Goal: Transaction & Acquisition: Book appointment/travel/reservation

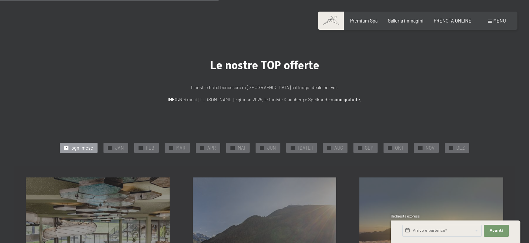
scroll to position [486, 0]
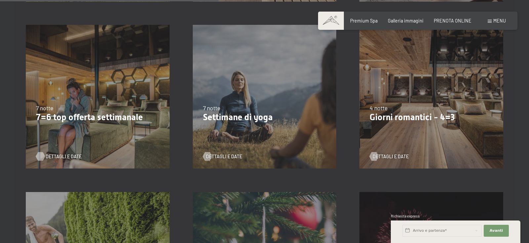
click at [53, 156] on span "Dettagli e Date" at bounding box center [64, 156] width 36 height 7
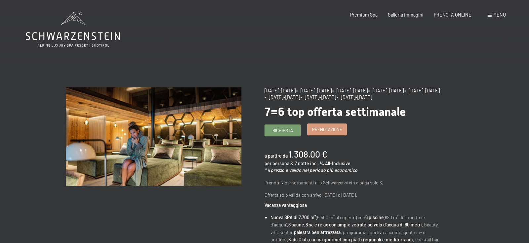
click at [327, 135] on link "Prenotazione" at bounding box center [326, 129] width 39 height 11
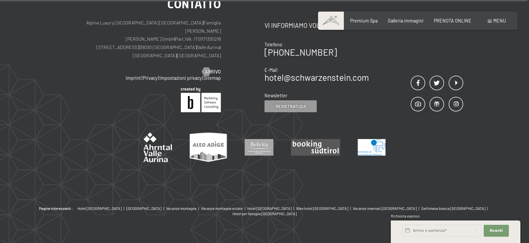
scroll to position [42, 0]
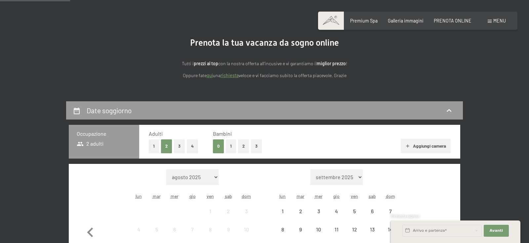
select select "[DATE]"
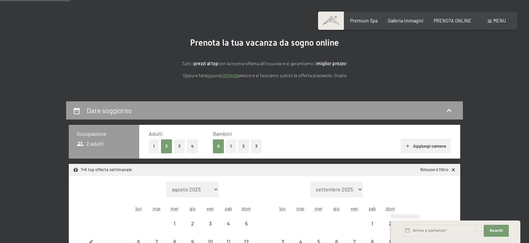
select select "[DATE]"
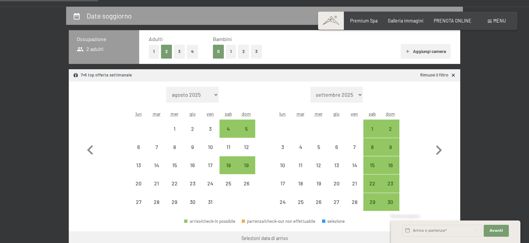
scroll to position [146, 0]
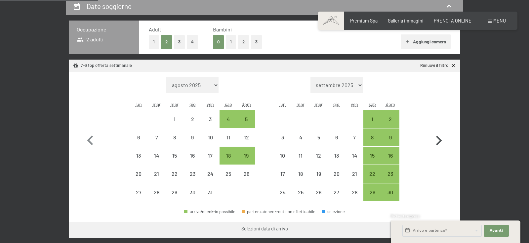
click at [438, 141] on icon "button" at bounding box center [438, 140] width 19 height 19
select select "[DATE]"
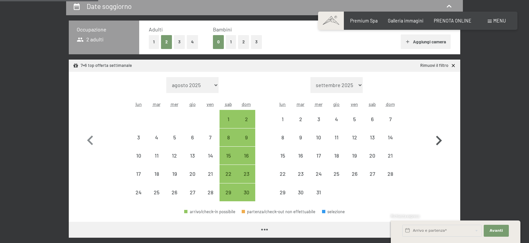
select select "[DATE]"
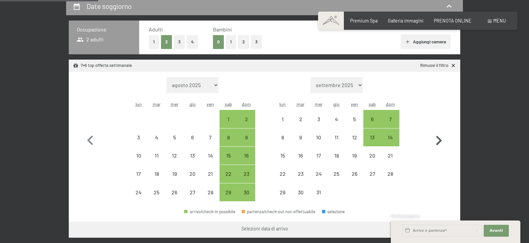
click at [438, 141] on icon "button" at bounding box center [438, 140] width 19 height 19
select select "[DATE]"
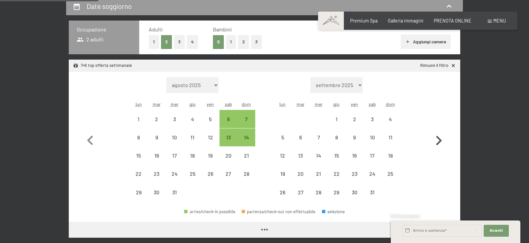
select select "[DATE]"
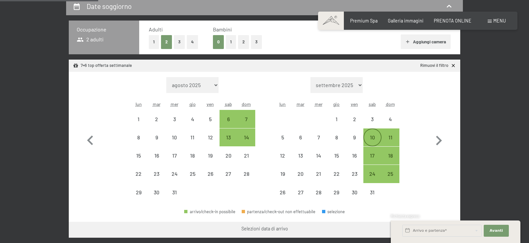
click at [373, 140] on div "10" at bounding box center [372, 143] width 17 height 17
select select "[DATE]"
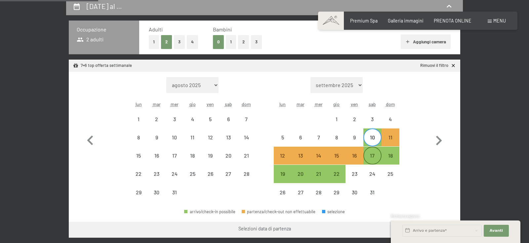
click at [376, 156] on div "17" at bounding box center [372, 161] width 17 height 17
select select "[DATE]"
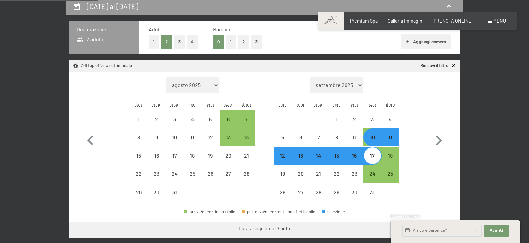
select select "[DATE]"
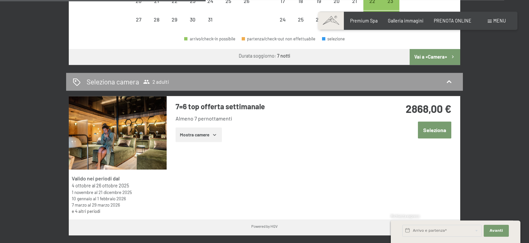
scroll to position [320, 0]
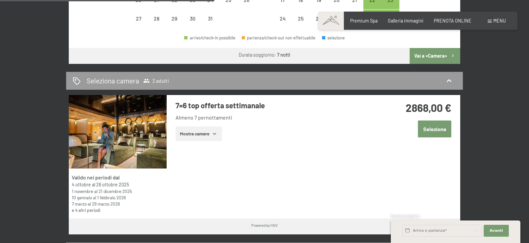
click at [212, 131] on button "Mostra camere" at bounding box center [199, 133] width 46 height 15
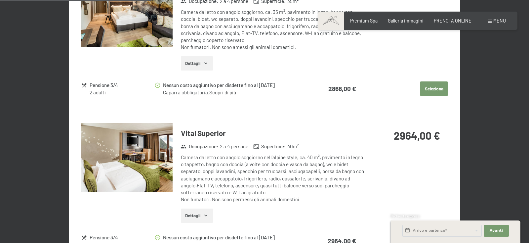
scroll to position [598, 0]
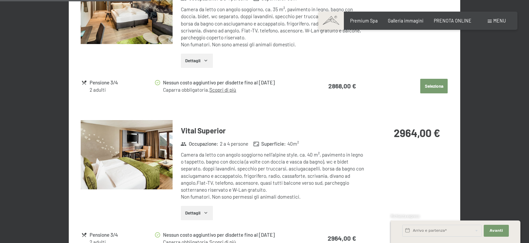
click at [159, 159] on img at bounding box center [127, 154] width 92 height 69
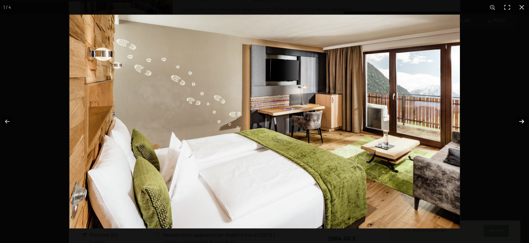
click at [522, 122] on button "button" at bounding box center [517, 121] width 23 height 33
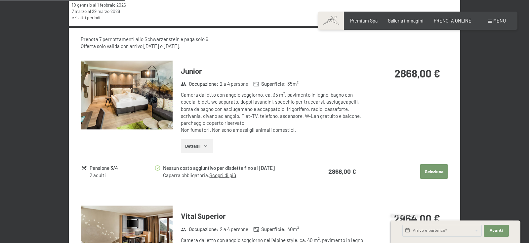
scroll to position [493, 0]
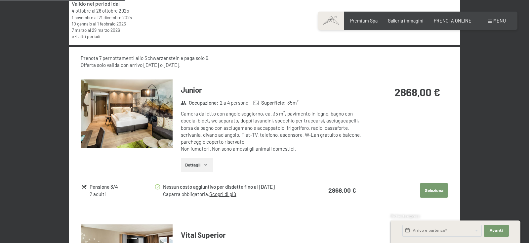
click at [156, 126] on img at bounding box center [127, 113] width 92 height 69
